Goal: Task Accomplishment & Management: Use online tool/utility

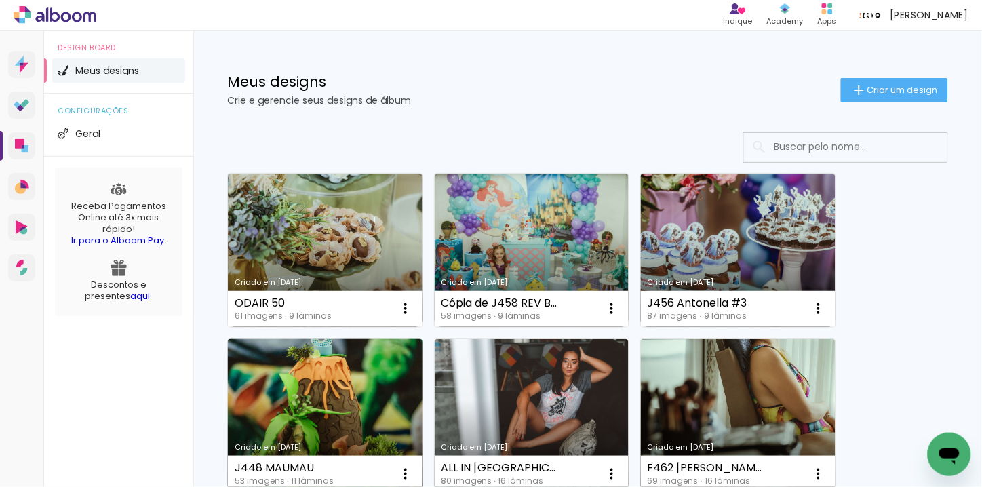
click at [348, 425] on link "Criado em [DATE]" at bounding box center [325, 415] width 195 height 153
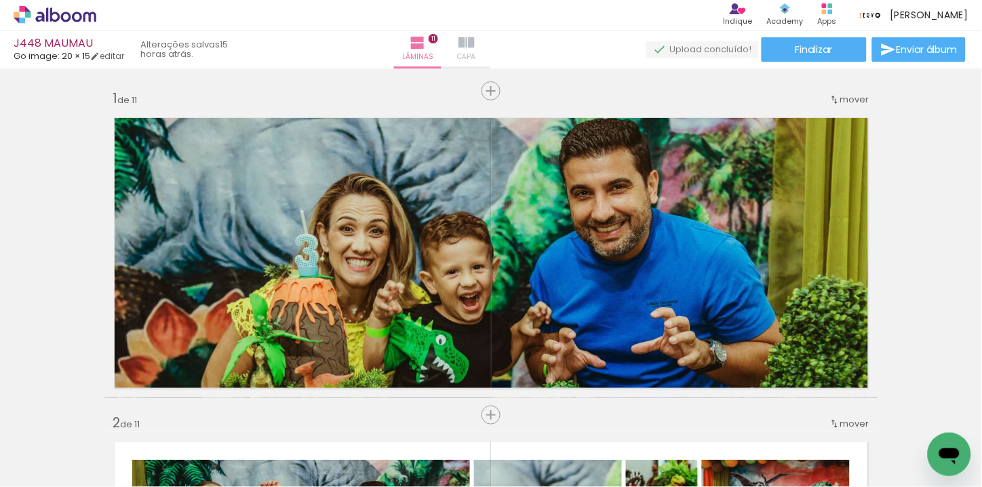
click at [490, 52] on paper-button "Capa" at bounding box center [466, 50] width 47 height 38
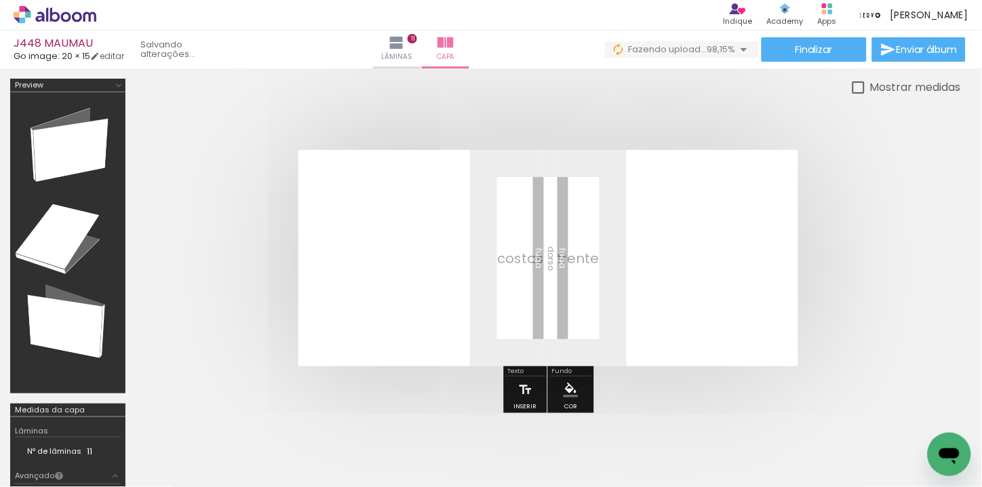
scroll to position [0, 3233]
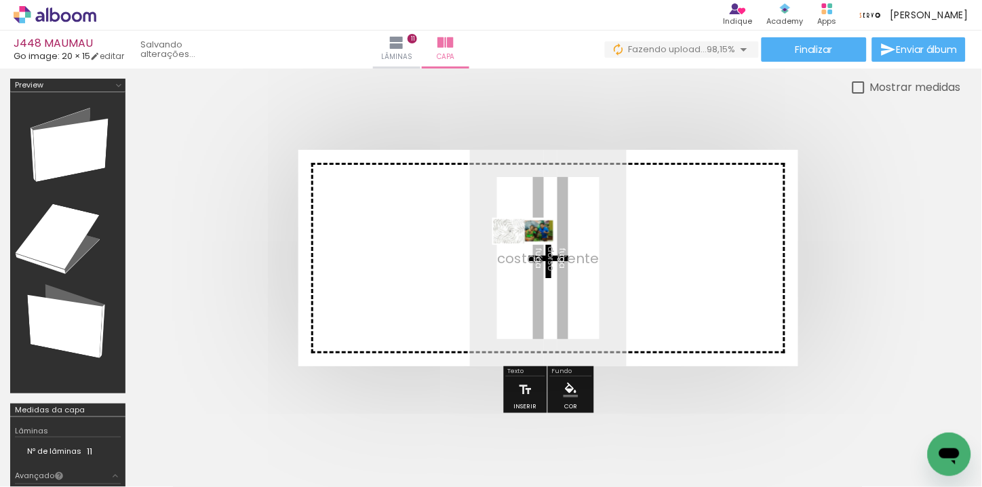
drag, startPoint x: 904, startPoint y: 444, endPoint x: 538, endPoint y: 265, distance: 407.5
click at [538, 265] on quentale-workspace at bounding box center [491, 243] width 982 height 487
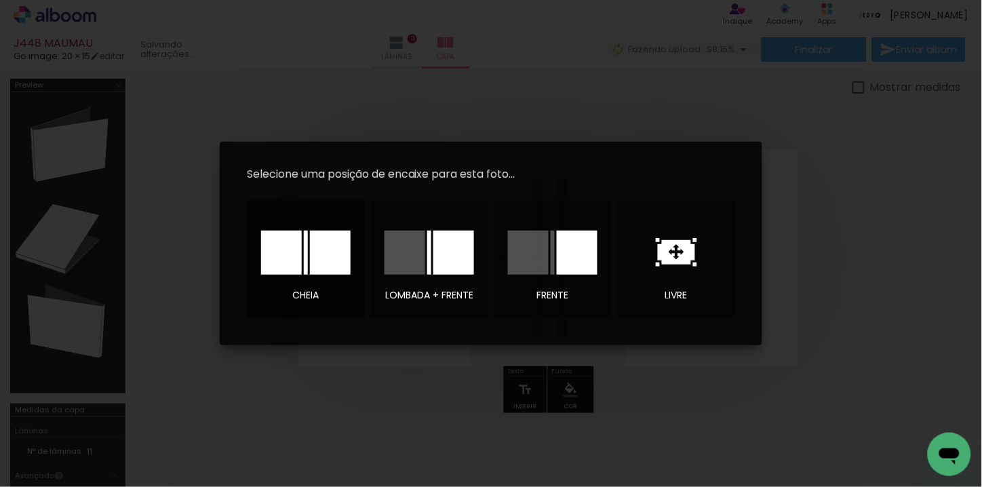
click at [310, 260] on div at bounding box center [330, 253] width 41 height 44
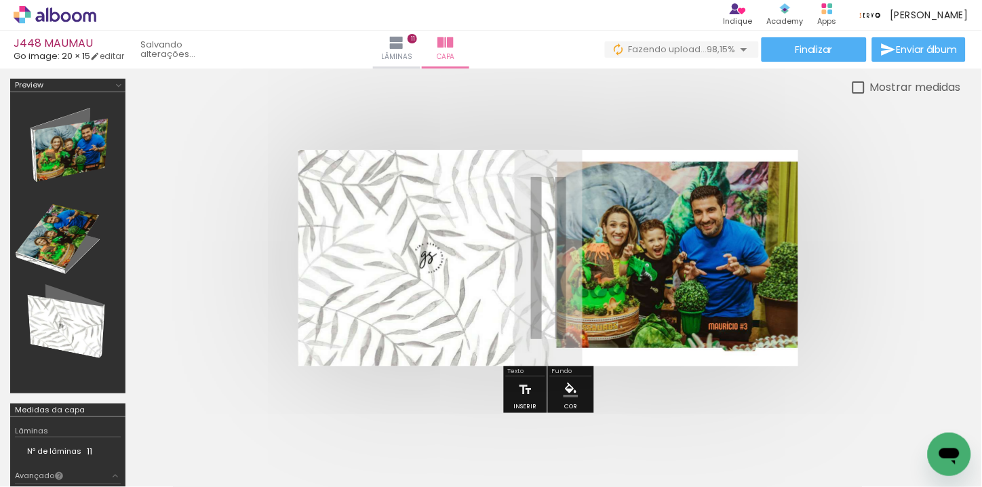
click at [92, 149] on div at bounding box center [68, 243] width 106 height 292
click at [61, 332] on div at bounding box center [68, 243] width 106 height 292
click at [933, 178] on div at bounding box center [548, 258] width 825 height 325
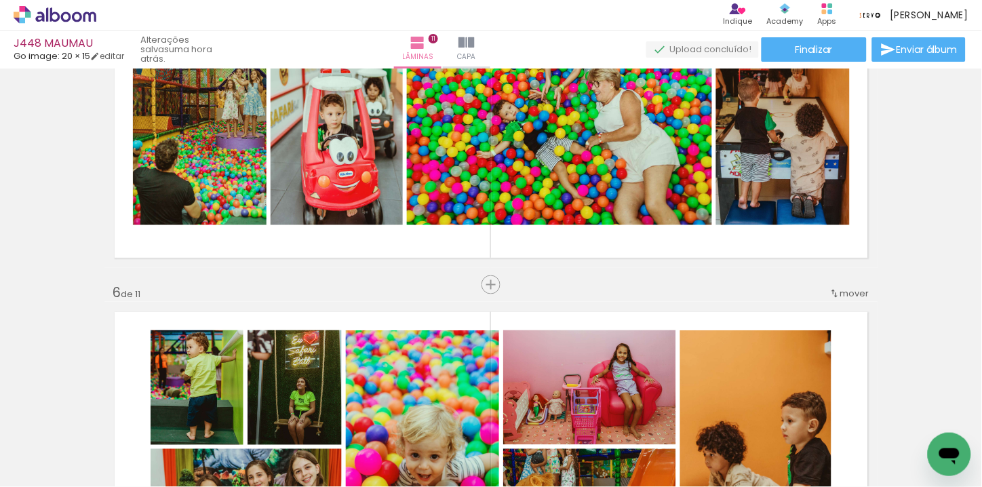
scroll to position [1431, 0]
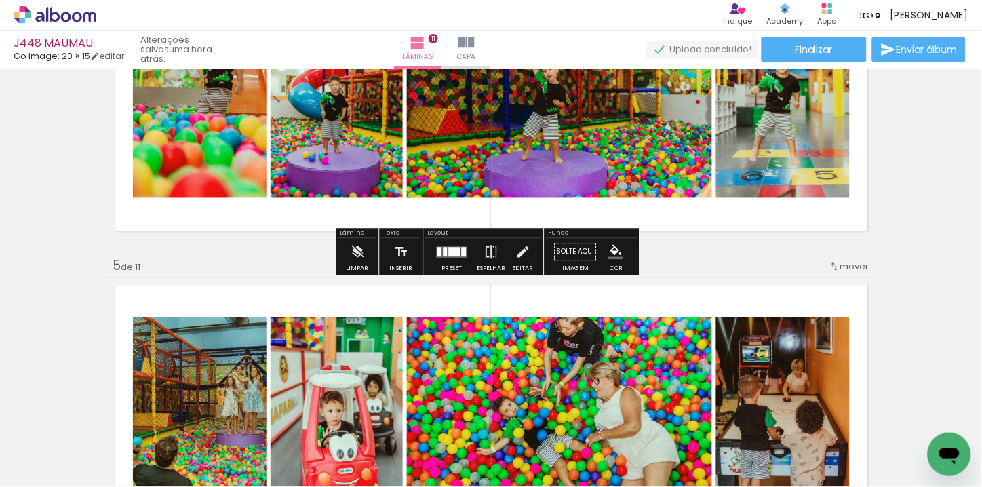
scroll to position [1280, 0]
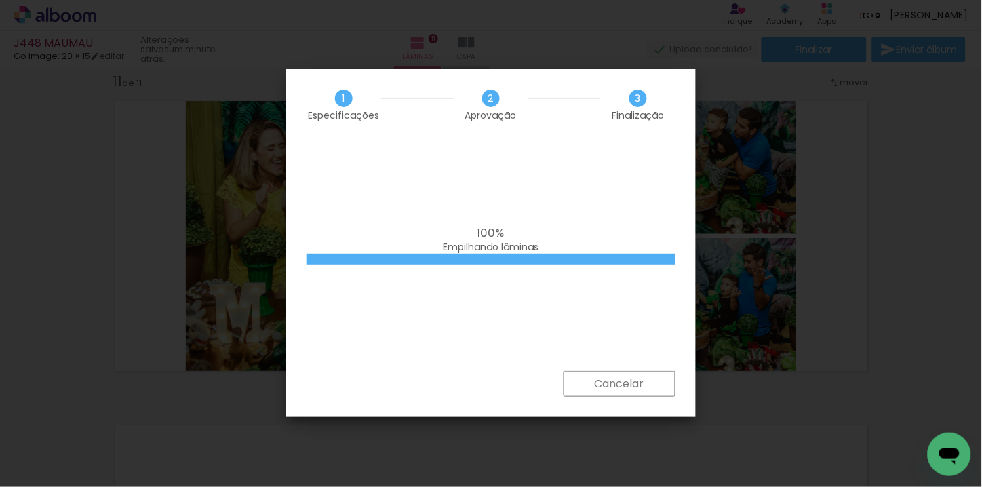
scroll to position [0, 3385]
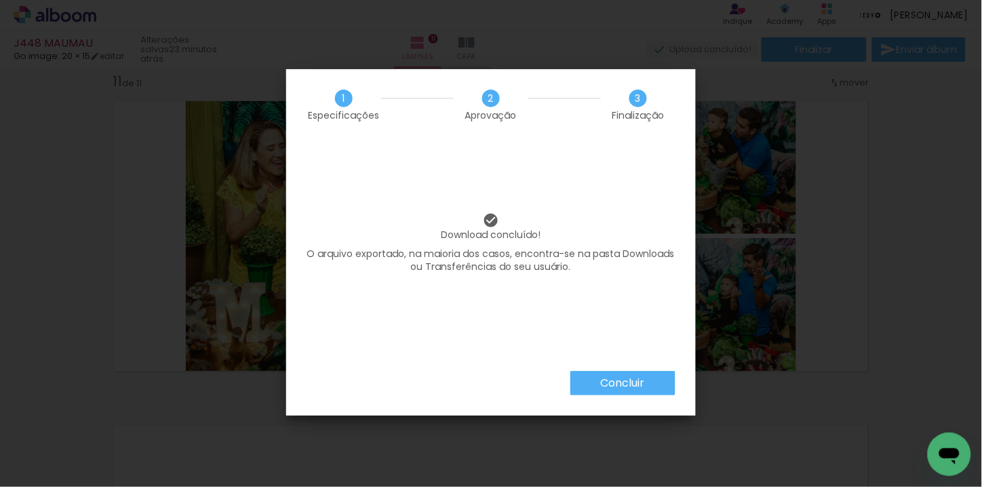
scroll to position [0, 3385]
click at [599, 376] on paper-button "Concluir" at bounding box center [622, 383] width 105 height 24
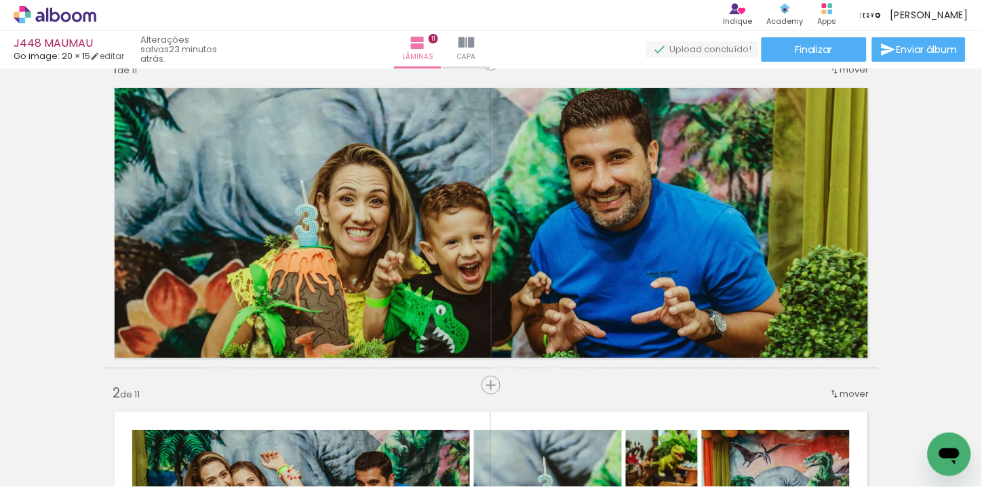
scroll to position [0, 0]
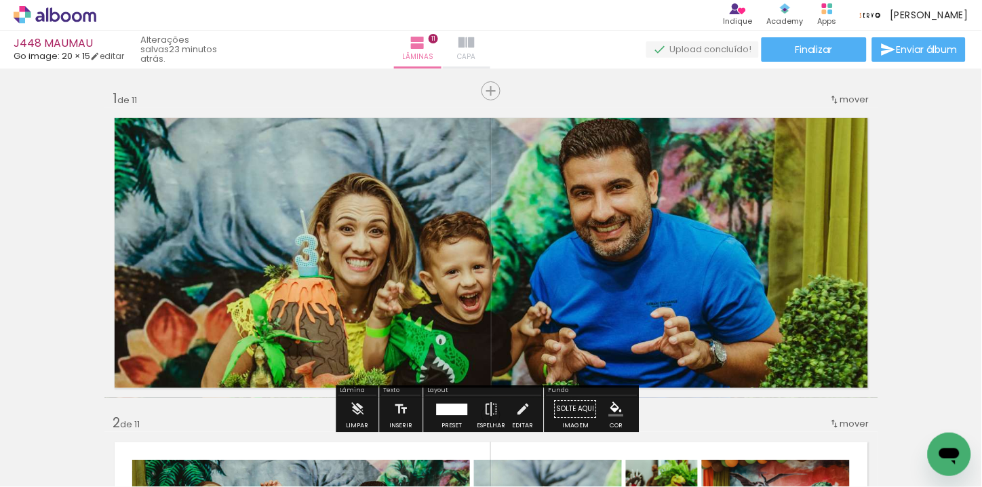
click at [475, 35] on iron-icon at bounding box center [466, 43] width 16 height 16
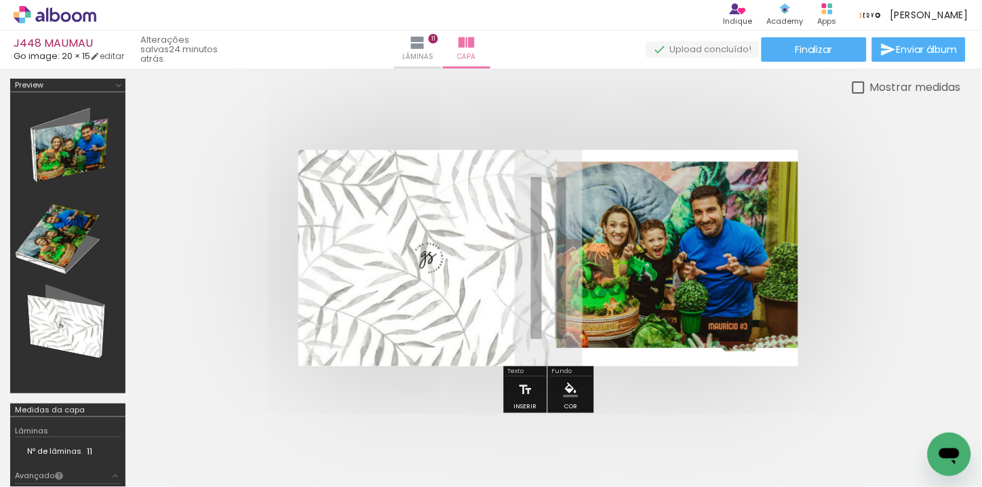
scroll to position [0, 3385]
click at [817, 58] on paper-button "Finalizar" at bounding box center [813, 49] width 105 height 24
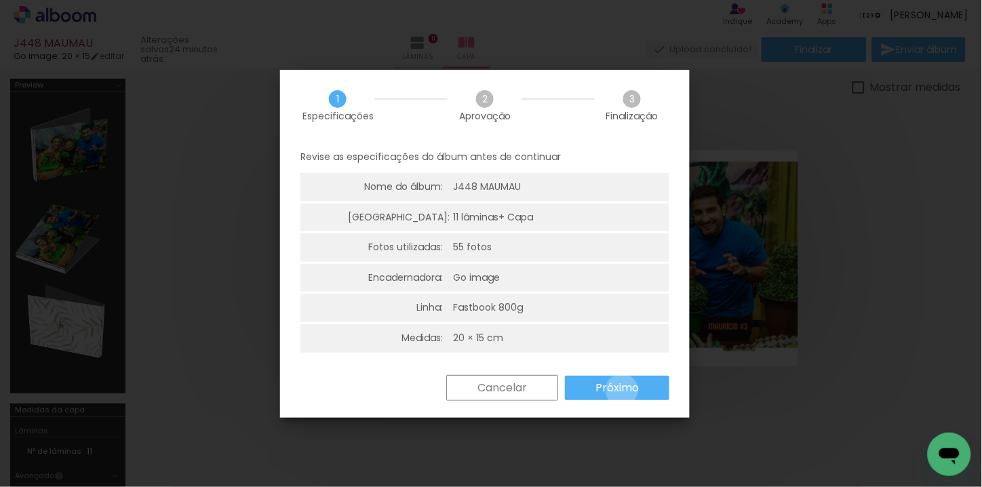
drag, startPoint x: 622, startPoint y: 390, endPoint x: 559, endPoint y: 361, distance: 69.8
click at [0, 0] on slot "Próximo" at bounding box center [0, 0] width 0 height 0
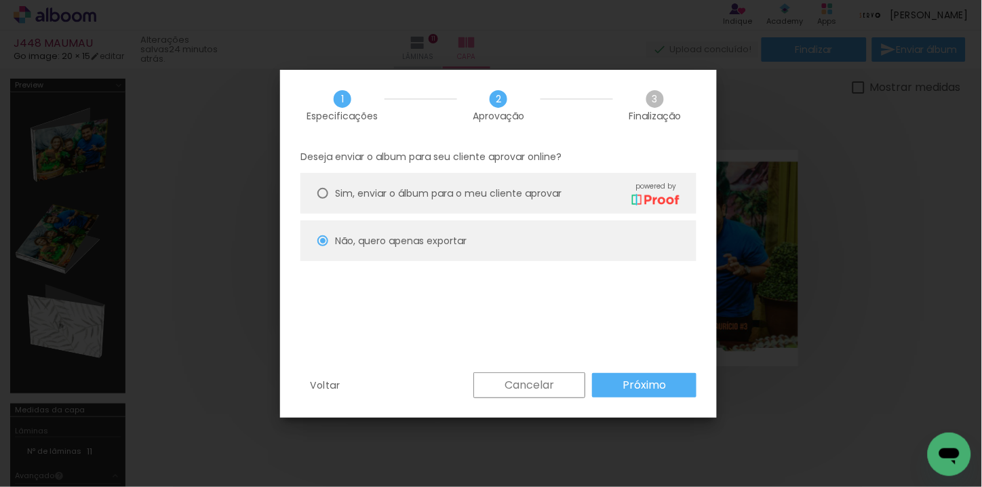
click at [389, 254] on paper-radio-button "Não, quero apenas exportar" at bounding box center [498, 240] width 396 height 41
type paper-radio-button "on"
click at [620, 391] on paper-button "Próximo" at bounding box center [644, 385] width 104 height 24
type input "Alta, 300 DPI"
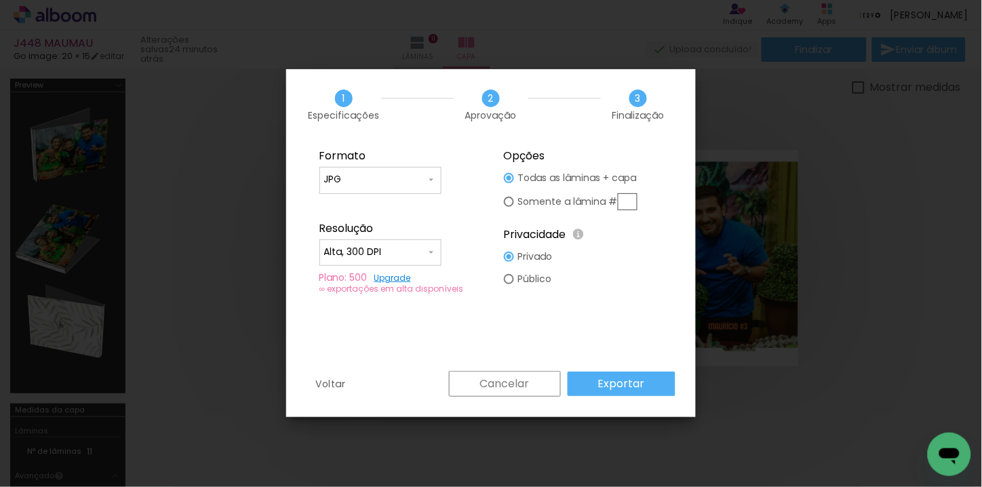
click at [398, 172] on paper-input-container "JPG" at bounding box center [380, 180] width 122 height 27
click at [375, 202] on paper-item "PDF" at bounding box center [380, 204] width 122 height 27
type input "PDF"
click at [0, 0] on slot "Exportar" at bounding box center [0, 0] width 0 height 0
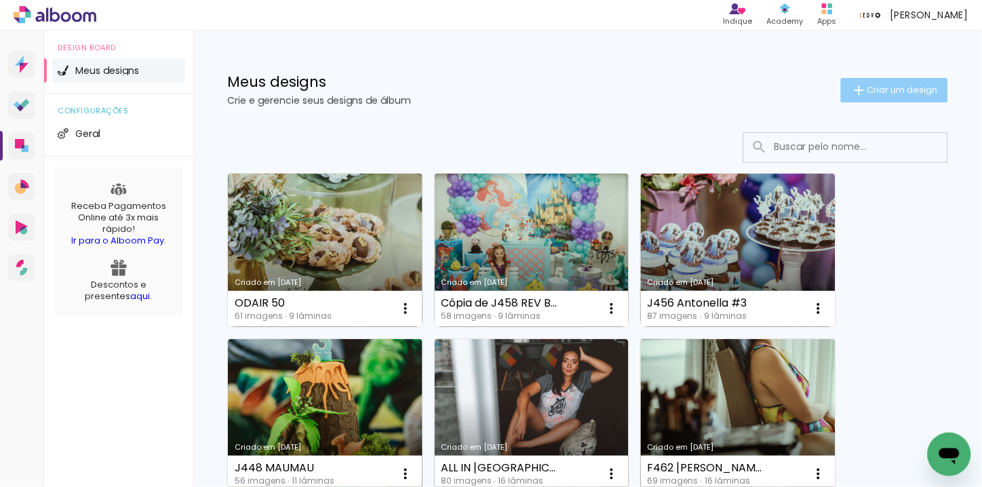
click at [936, 88] on paper-button "Criar um design" at bounding box center [894, 90] width 107 height 24
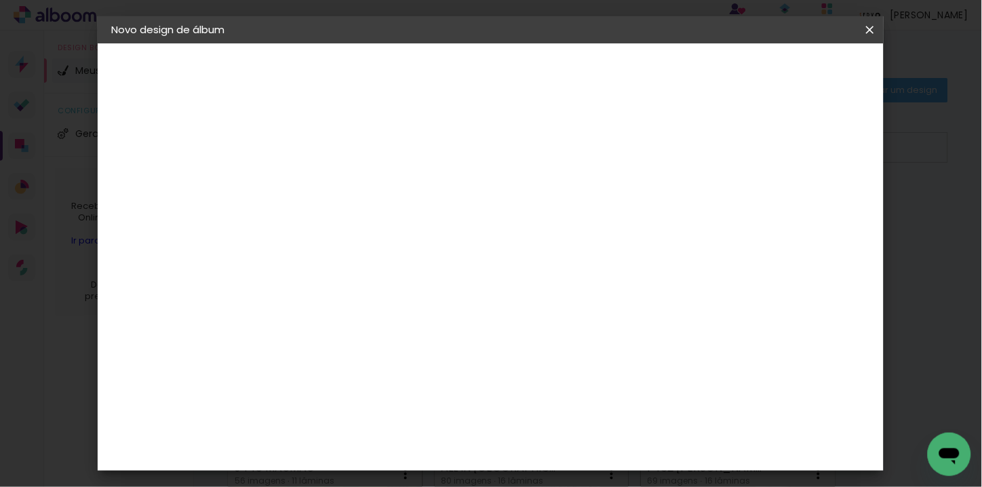
click at [333, 191] on input at bounding box center [333, 182] width 0 height 21
type input "J453 DUDA+[PERSON_NAME]"
type paper-input "J453 DUDA+[PERSON_NAME]"
click at [472, 73] on paper-button "Avançar" at bounding box center [438, 71] width 66 height 23
click at [436, 254] on input at bounding box center [367, 257] width 137 height 17
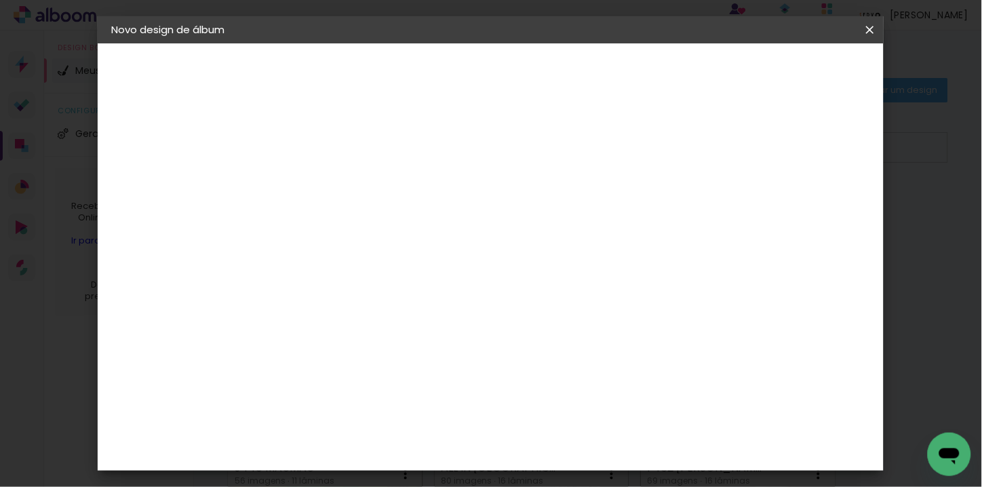
type input "GO"
type paper-input "GO"
drag, startPoint x: 460, startPoint y: 289, endPoint x: 462, endPoint y: 299, distance: 10.5
click at [414, 292] on paper-item "Go image" at bounding box center [353, 309] width 119 height 35
click at [414, 314] on paper-item "Go image" at bounding box center [353, 309] width 119 height 35
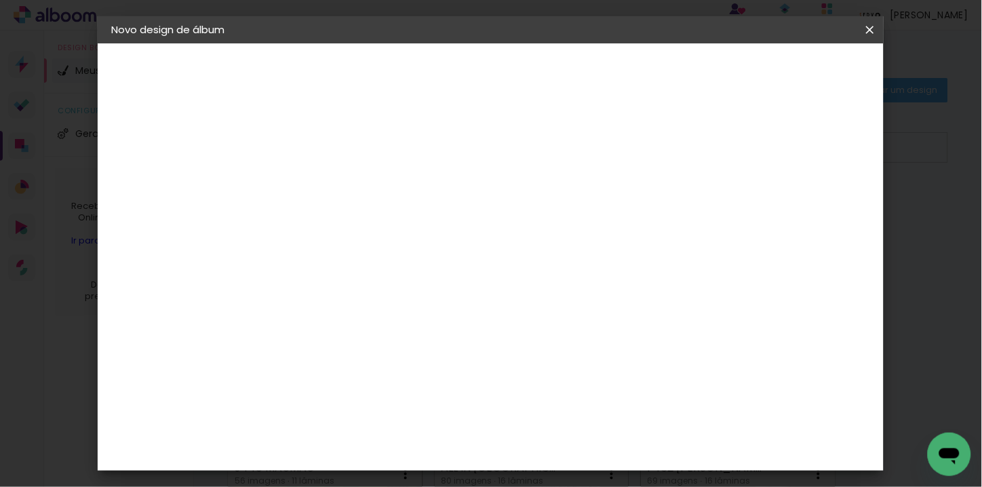
click at [551, 220] on paper-item "Tamanho Livre" at bounding box center [490, 206] width 121 height 30
click at [551, 239] on div at bounding box center [490, 233] width 121 height 18
click at [357, 307] on div "Go image" at bounding box center [340, 309] width 33 height 22
click at [0, 0] on slot "Avançar" at bounding box center [0, 0] width 0 height 0
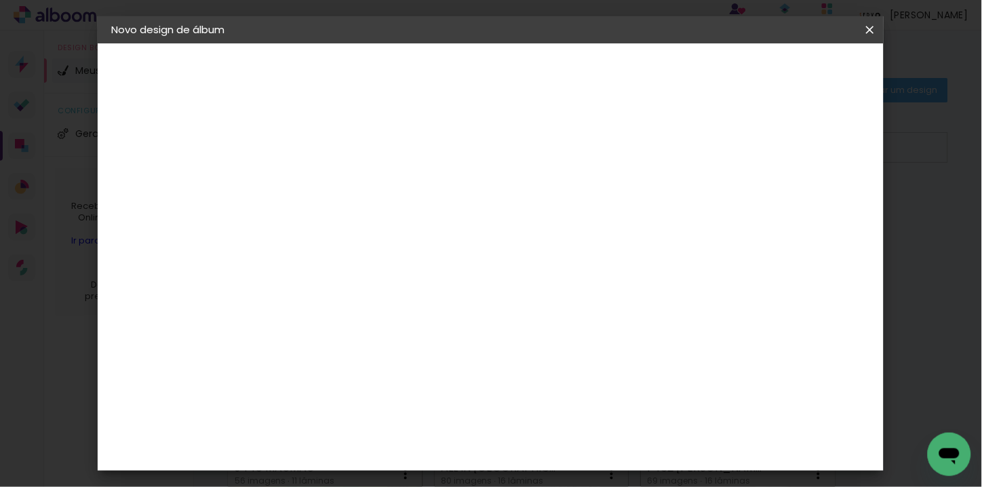
click at [386, 226] on input "text" at bounding box center [359, 236] width 53 height 21
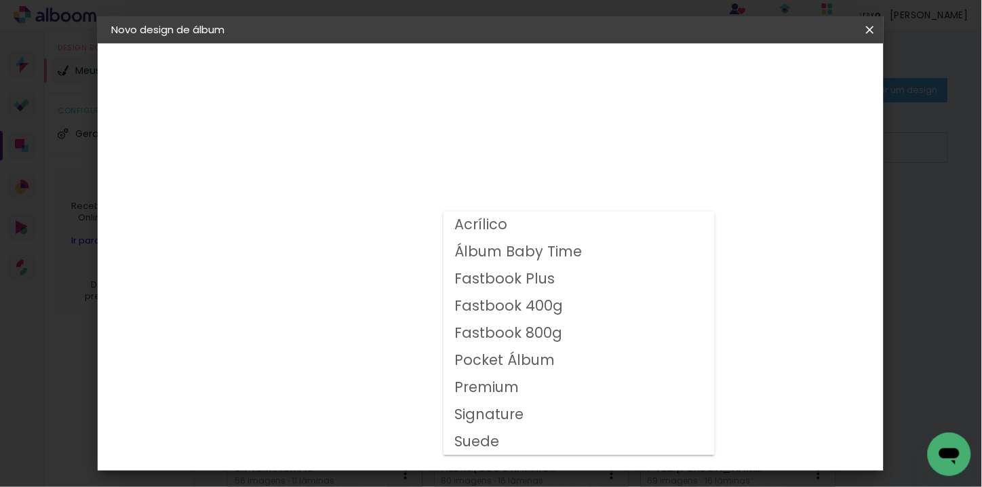
click at [0, 0] on slot "Fastbook 800g" at bounding box center [0, 0] width 0 height 0
type input "Fastbook 800g"
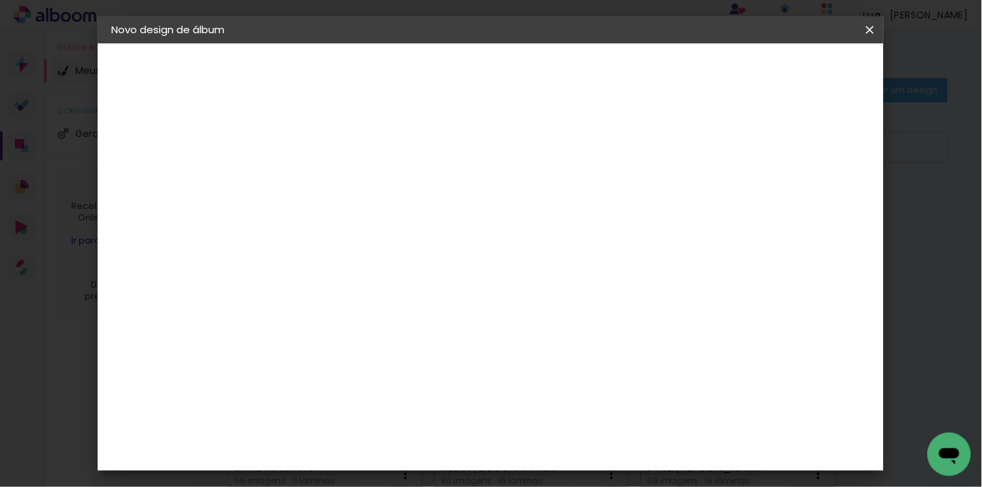
scroll to position [226, 0]
click at [424, 363] on span "20 × 20" at bounding box center [392, 385] width 63 height 44
drag, startPoint x: 836, startPoint y: 52, endPoint x: 838, endPoint y: 59, distance: 7.7
click at [574, 52] on header "Modelo Escolha o modelo do álbum. Voltar Avançar" at bounding box center [424, 83] width 300 height 81
click at [0, 0] on slot "Avançar" at bounding box center [0, 0] width 0 height 0
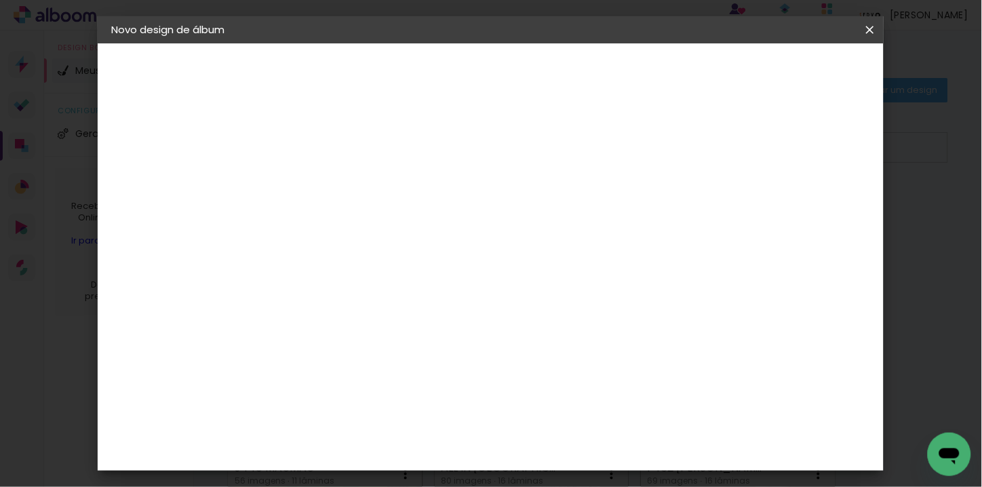
click at [611, 142] on div at bounding box center [605, 146] width 12 height 12
type paper-checkbox "on"
click at [701, 79] on paper-button "Iniciar design" at bounding box center [656, 71] width 89 height 23
